Goal: Information Seeking & Learning: Understand process/instructions

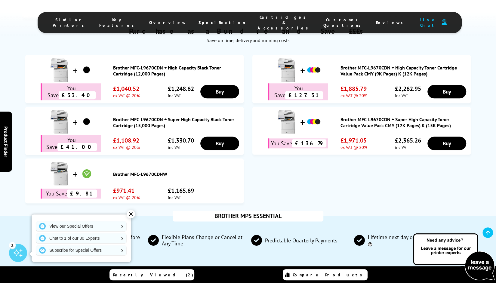
scroll to position [345, 0]
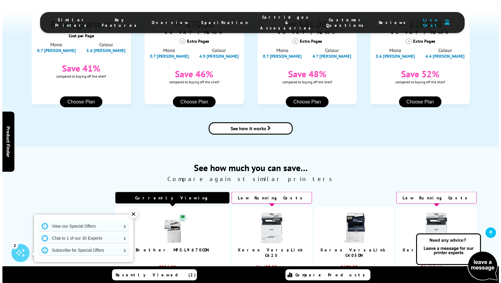
scroll to position [698, 0]
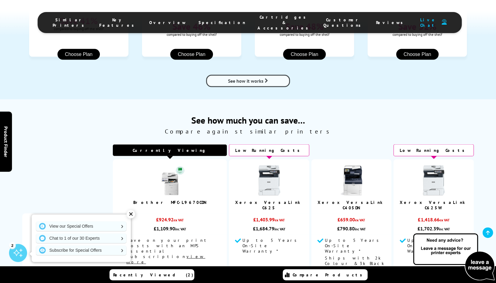
click at [279, 75] on link "See how it works" at bounding box center [248, 81] width 84 height 12
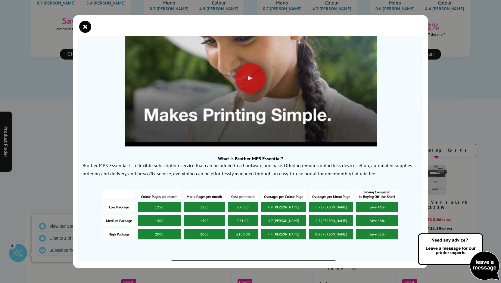
scroll to position [118, 0]
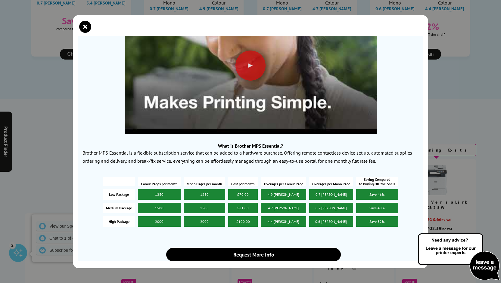
drag, startPoint x: 425, startPoint y: 122, endPoint x: 424, endPoint y: 126, distance: 4.5
click at [424, 126] on div "Brother MPS Essential For many small businesses print remains an essential requ…" at bounding box center [250, 141] width 355 height 253
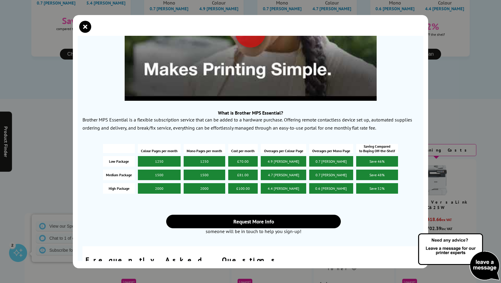
scroll to position [186, 0]
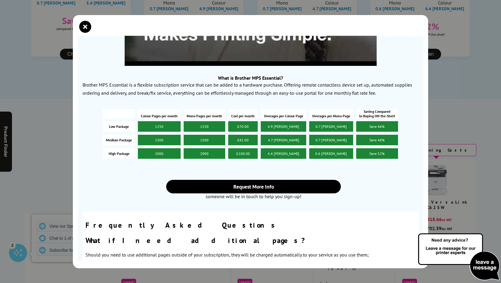
click at [452, 66] on div "Brother MPS Essential For many small businesses print remains an essential requ…" at bounding box center [250, 141] width 501 height 283
click at [412, 11] on div "Brother MPS Essential For many small businesses print remains an essential requ…" at bounding box center [250, 141] width 501 height 283
